Goal: Information Seeking & Learning: Check status

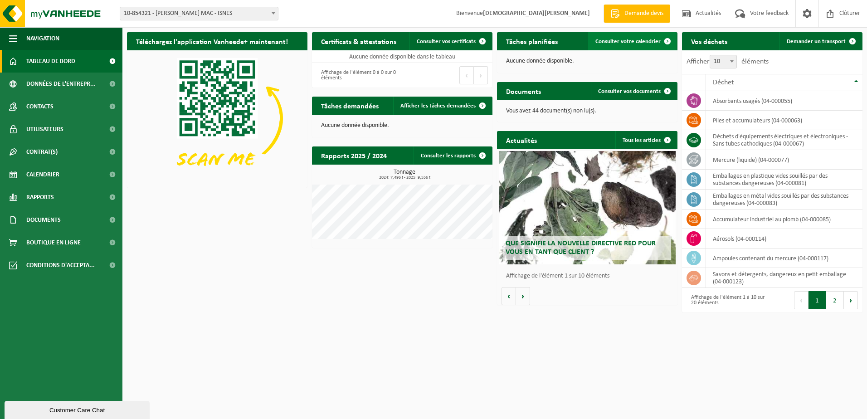
click at [633, 43] on span "Consulter votre calendrier" at bounding box center [627, 42] width 65 height 6
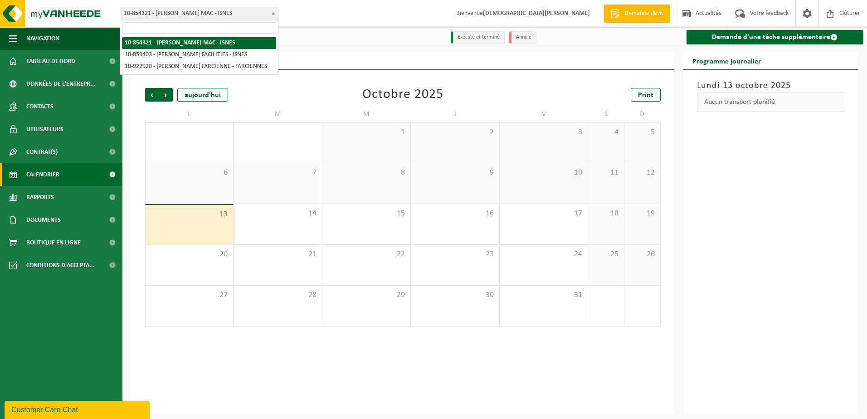
click at [270, 12] on span at bounding box center [273, 13] width 9 height 12
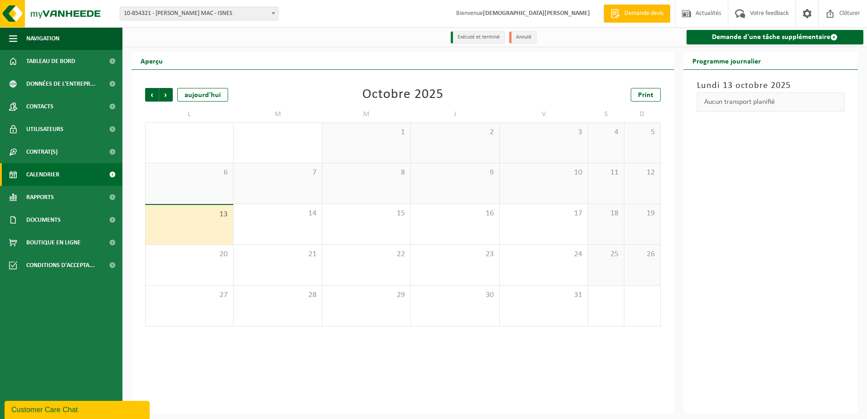
click at [270, 12] on span at bounding box center [273, 13] width 9 height 12
click at [151, 94] on span "Précédent" at bounding box center [152, 95] width 14 height 14
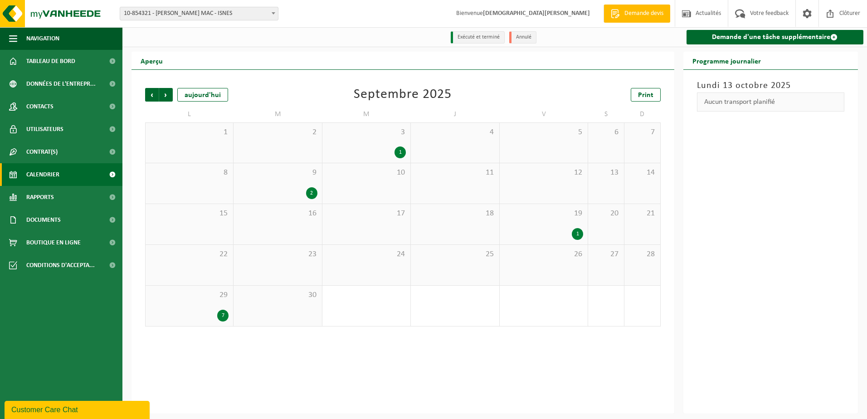
click at [212, 309] on div "29 7" at bounding box center [190, 306] width 88 height 40
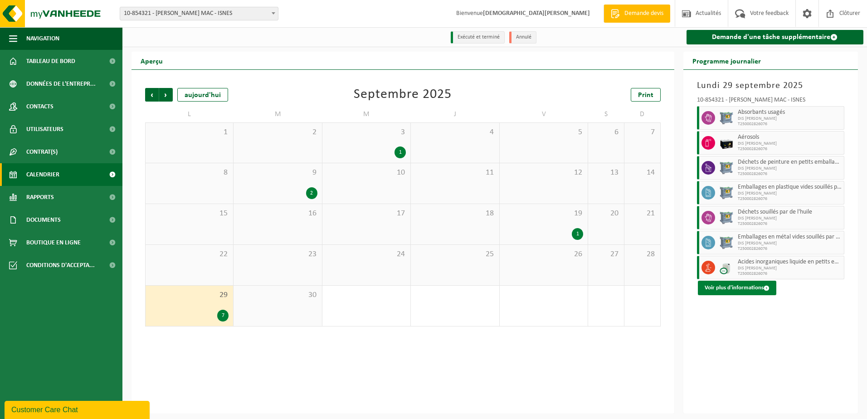
click at [739, 285] on button "Voir plus d'informations" at bounding box center [737, 288] width 78 height 15
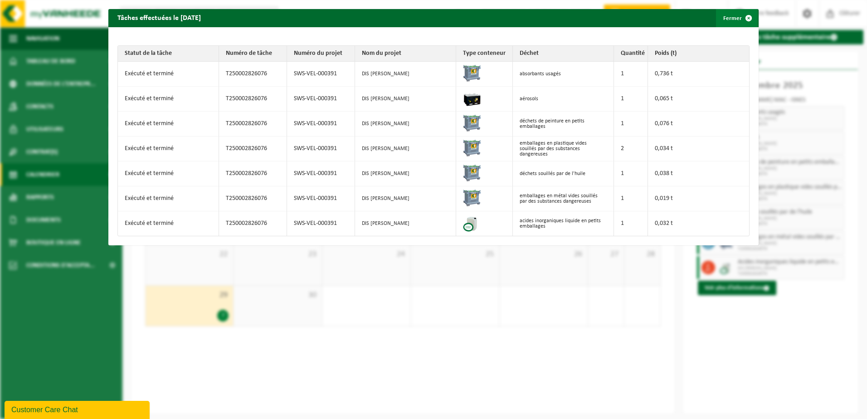
click at [743, 17] on span "button" at bounding box center [749, 18] width 18 height 18
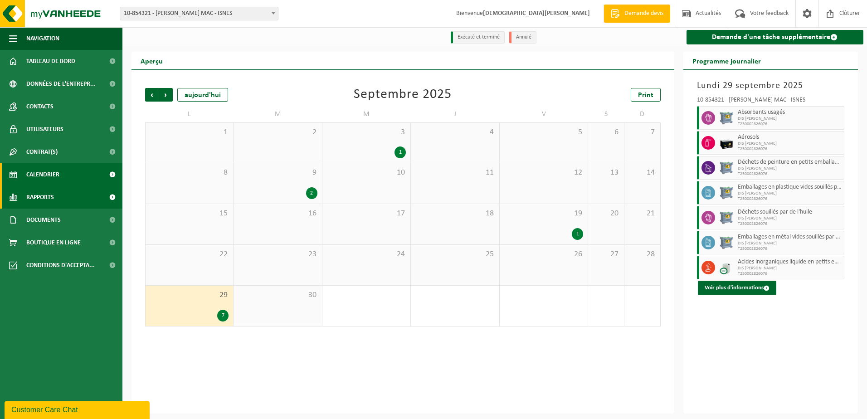
click at [31, 196] on span "Rapports" at bounding box center [40, 197] width 28 height 23
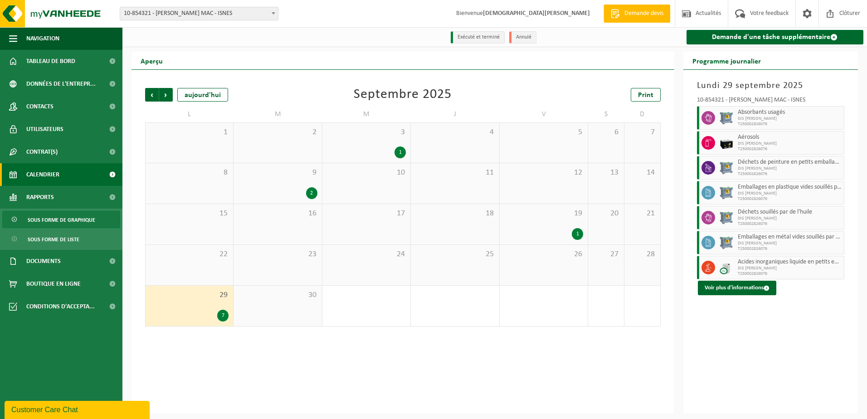
click at [49, 217] on span "Sous forme de graphique" at bounding box center [62, 219] width 68 height 17
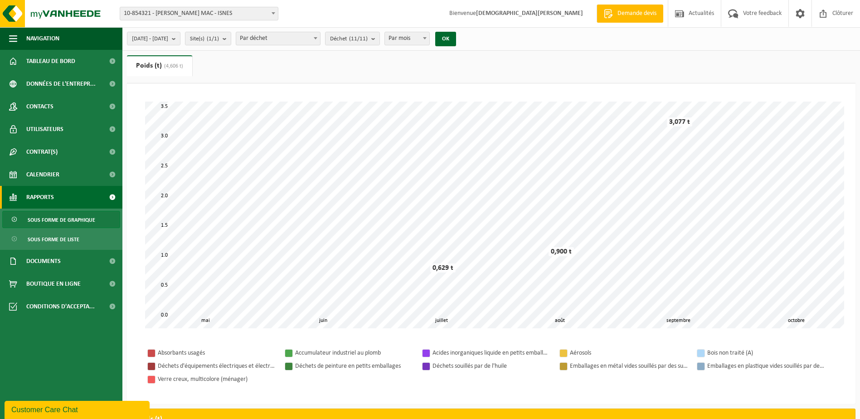
click at [273, 13] on b at bounding box center [274, 13] width 4 height 2
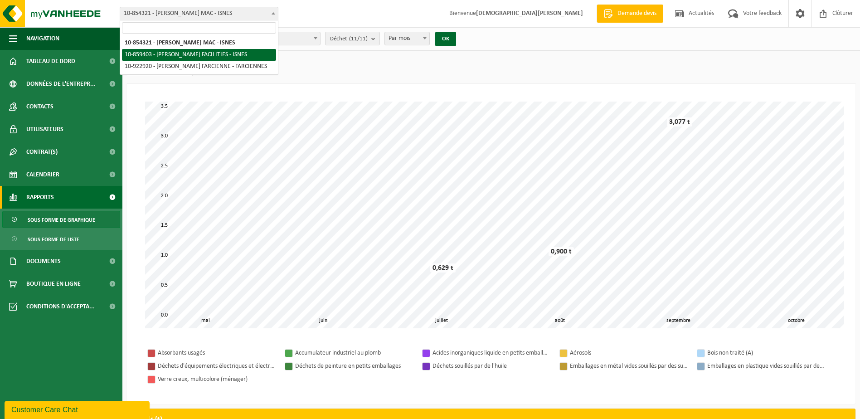
select select "99651"
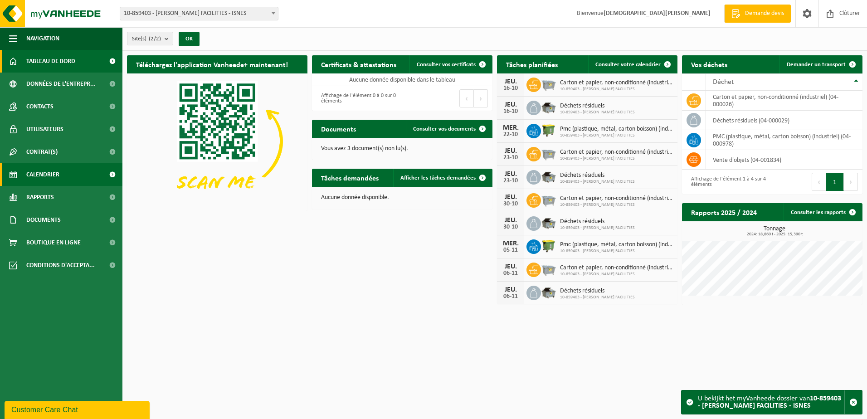
click at [33, 171] on span "Calendrier" at bounding box center [42, 174] width 33 height 23
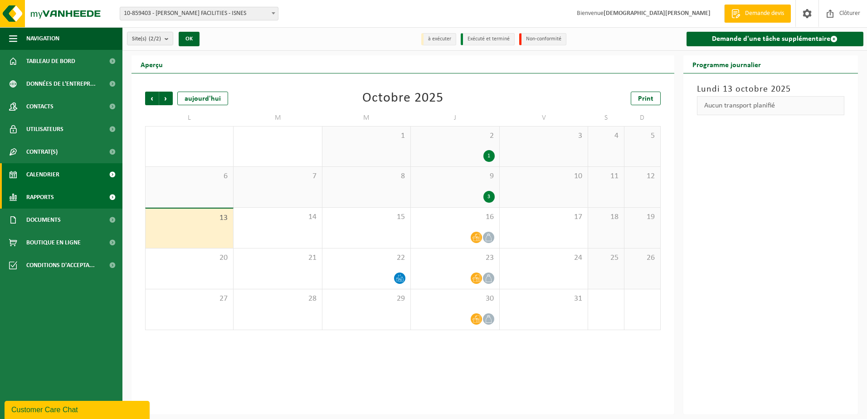
click at [40, 194] on span "Rapports" at bounding box center [40, 197] width 28 height 23
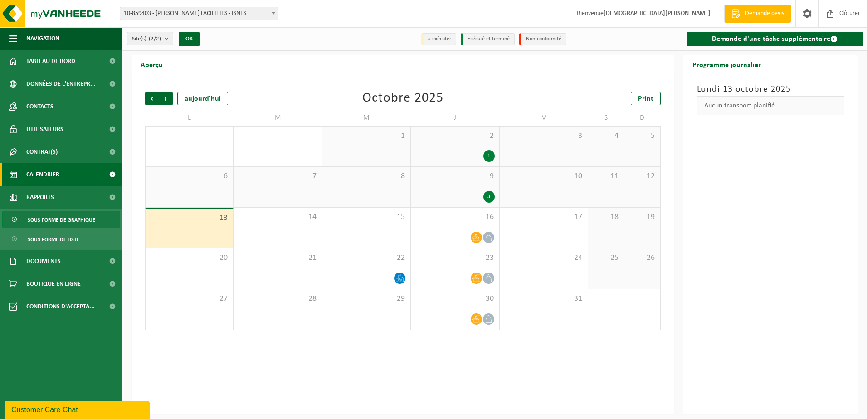
click at [53, 217] on span "Sous forme de graphique" at bounding box center [62, 219] width 68 height 17
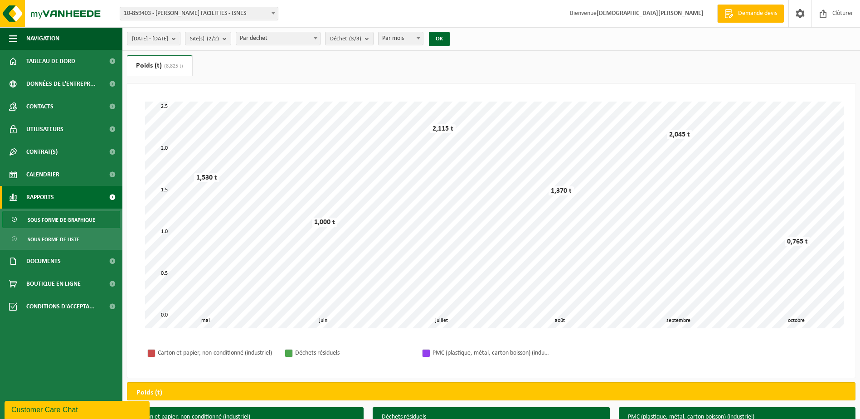
click at [180, 39] on b "submit" at bounding box center [176, 38] width 8 height 13
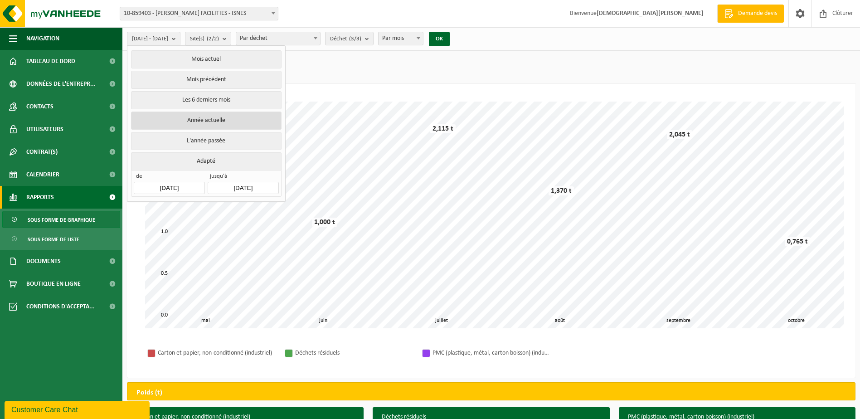
click at [214, 121] on button "Année actuelle" at bounding box center [206, 121] width 150 height 18
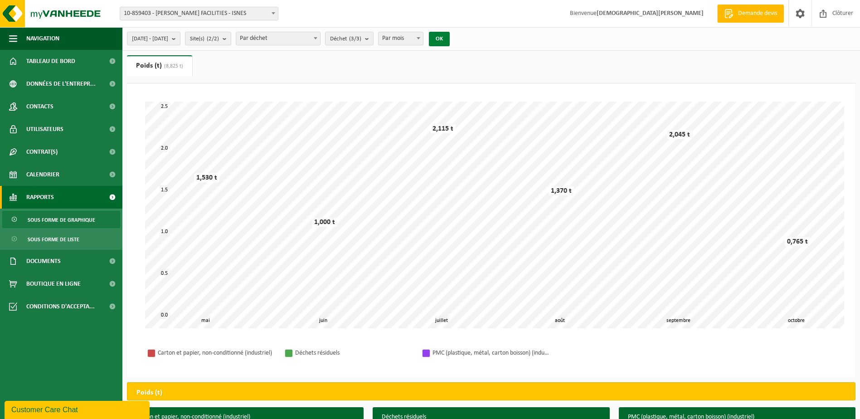
click at [450, 39] on button "OK" at bounding box center [439, 39] width 21 height 15
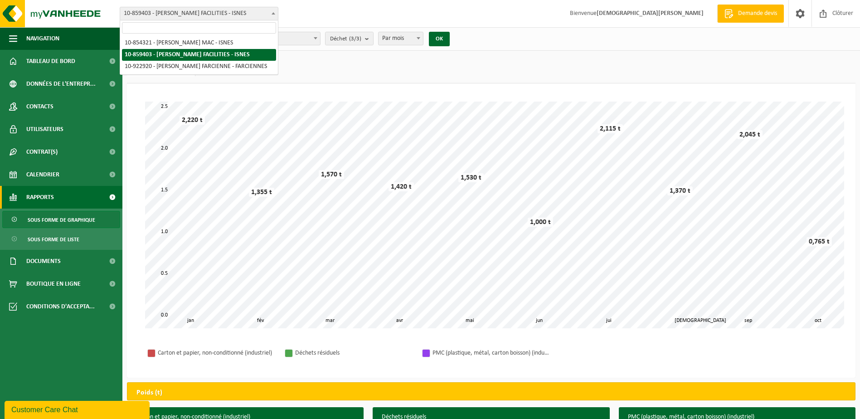
click at [273, 14] on b at bounding box center [274, 13] width 4 height 2
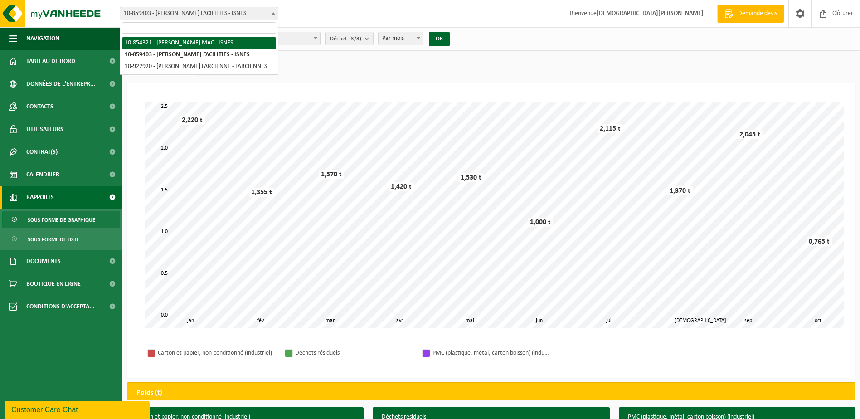
select select "97869"
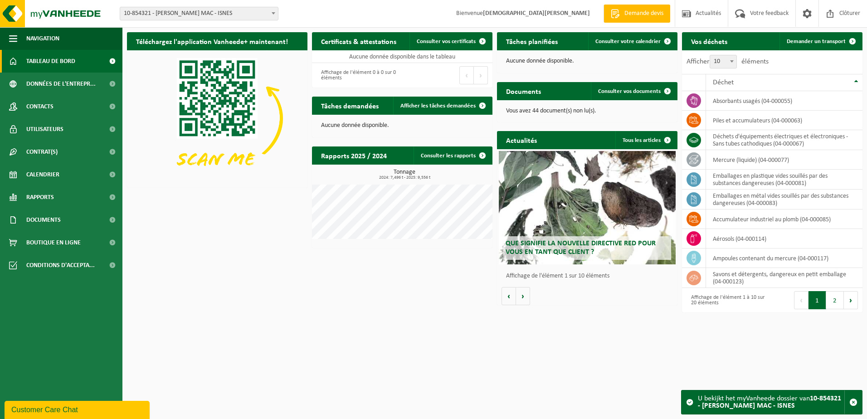
click at [275, 11] on span at bounding box center [273, 13] width 9 height 12
